Goal: Check status: Check status

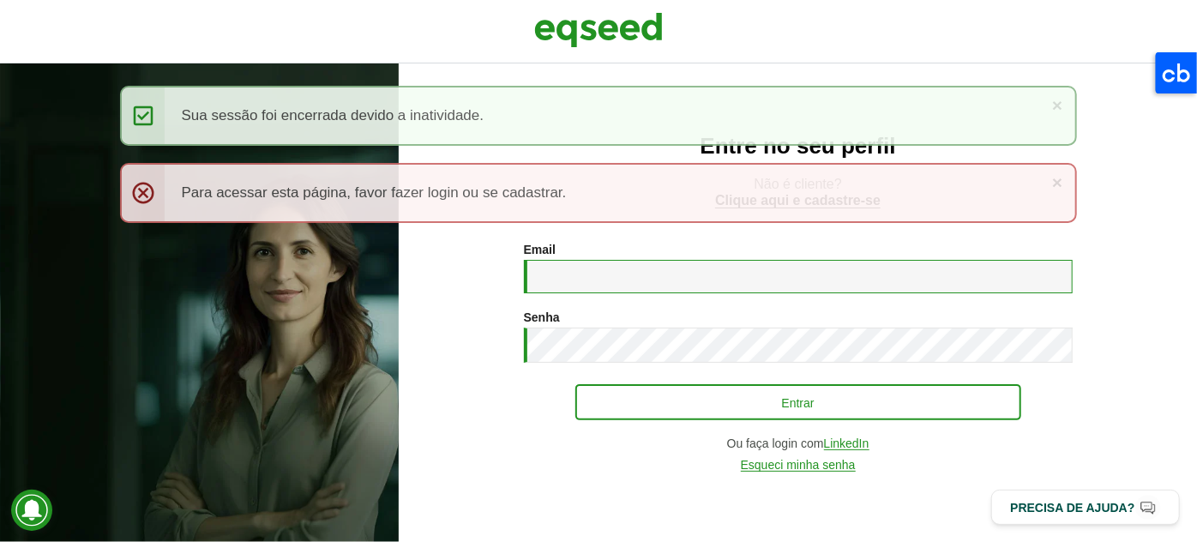
type input "**********"
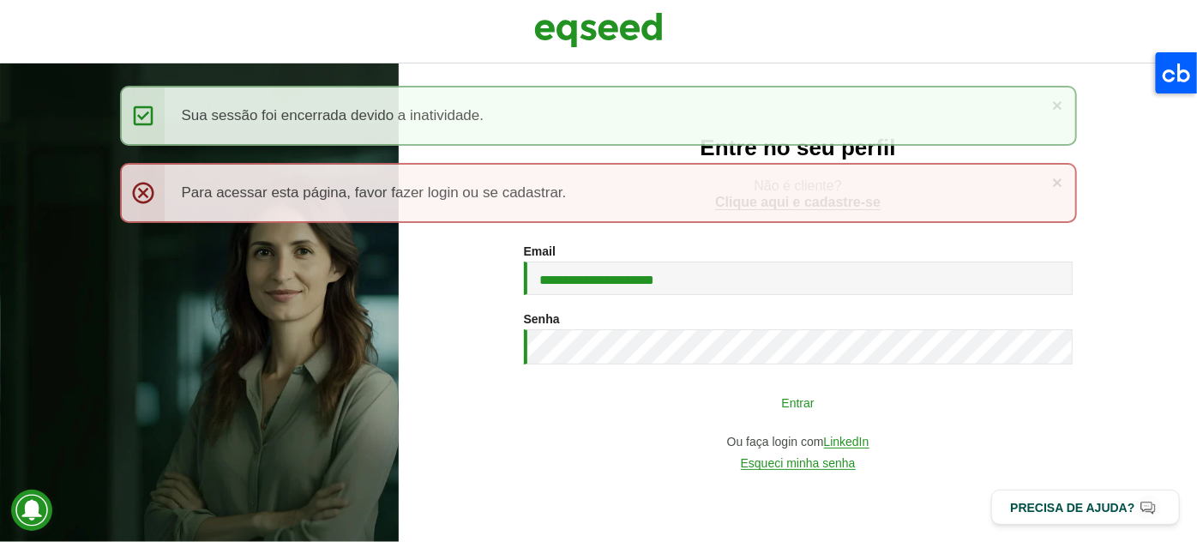
click at [605, 408] on button "Entrar" at bounding box center [798, 402] width 446 height 33
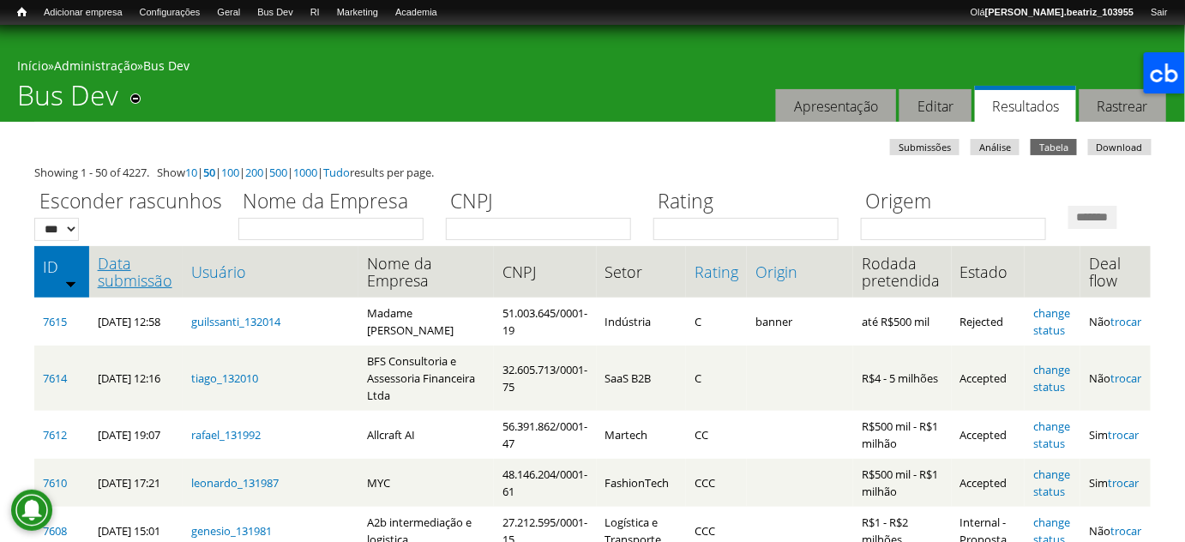
click at [111, 289] on link "Data submissão" at bounding box center [136, 272] width 76 height 34
